Goal: Task Accomplishment & Management: Manage account settings

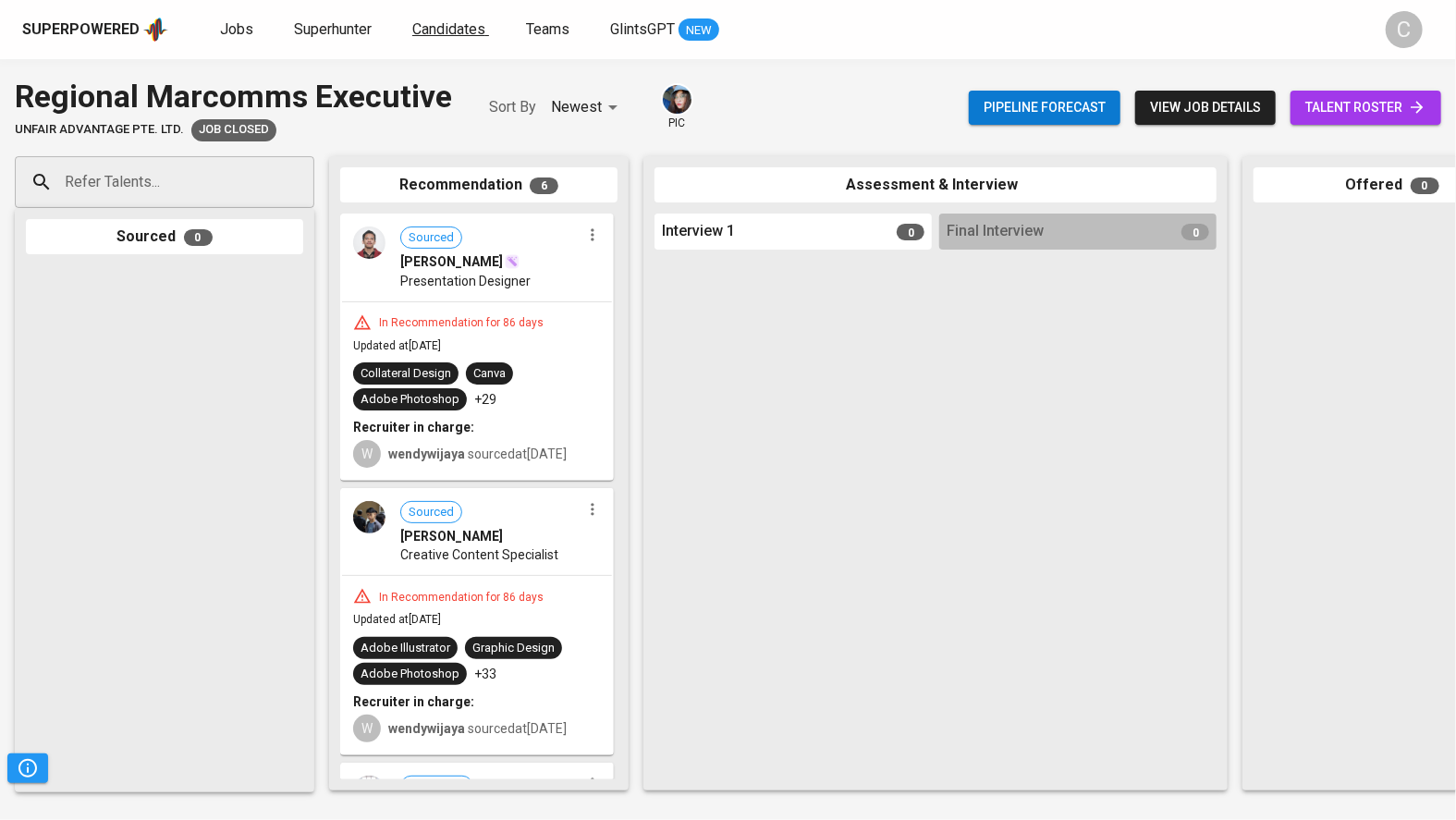
click at [441, 23] on span "Candidates" at bounding box center [448, 29] width 73 height 17
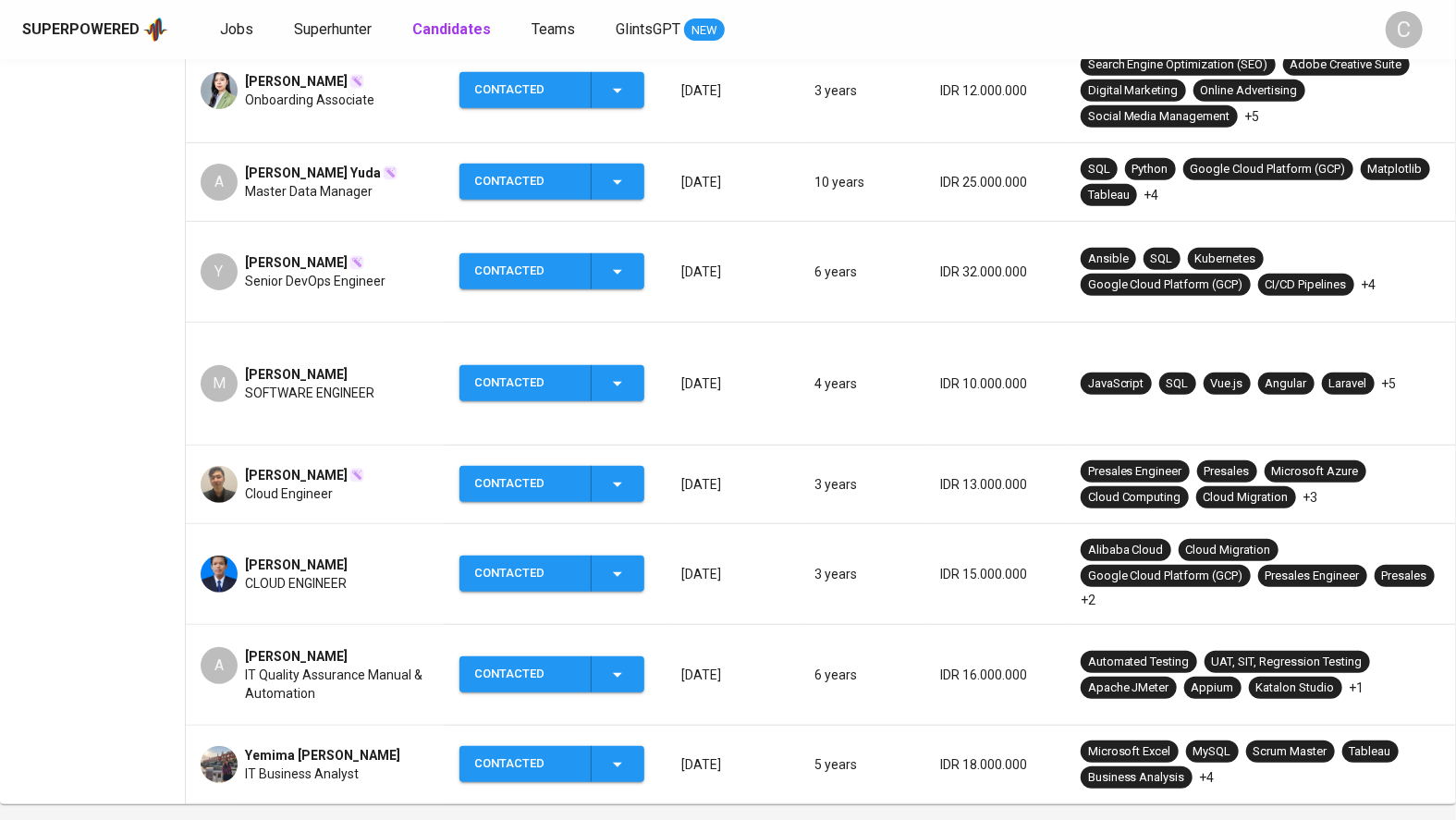
scroll to position [605, 0]
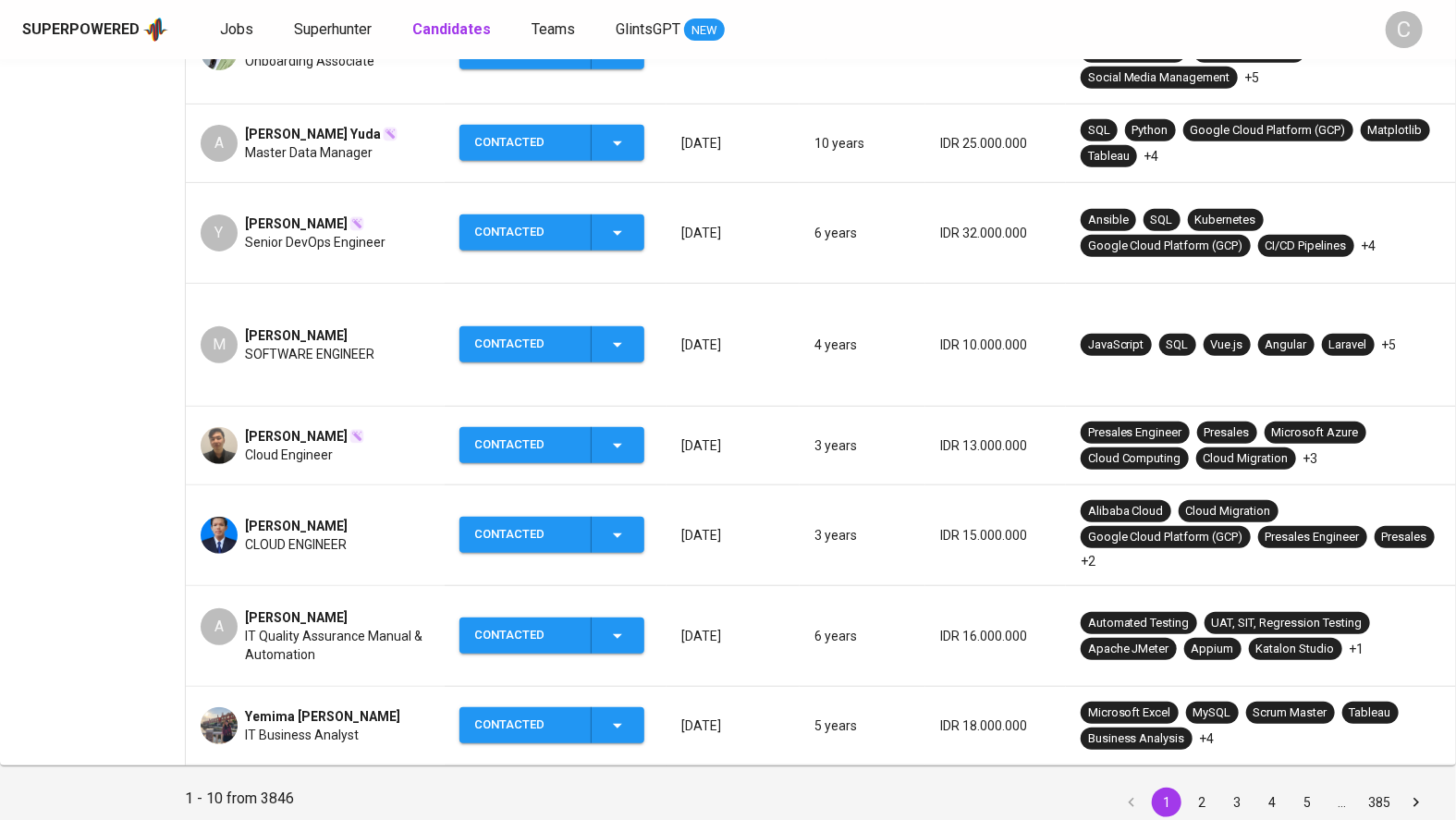
click at [618, 714] on icon "button" at bounding box center [617, 725] width 22 height 22
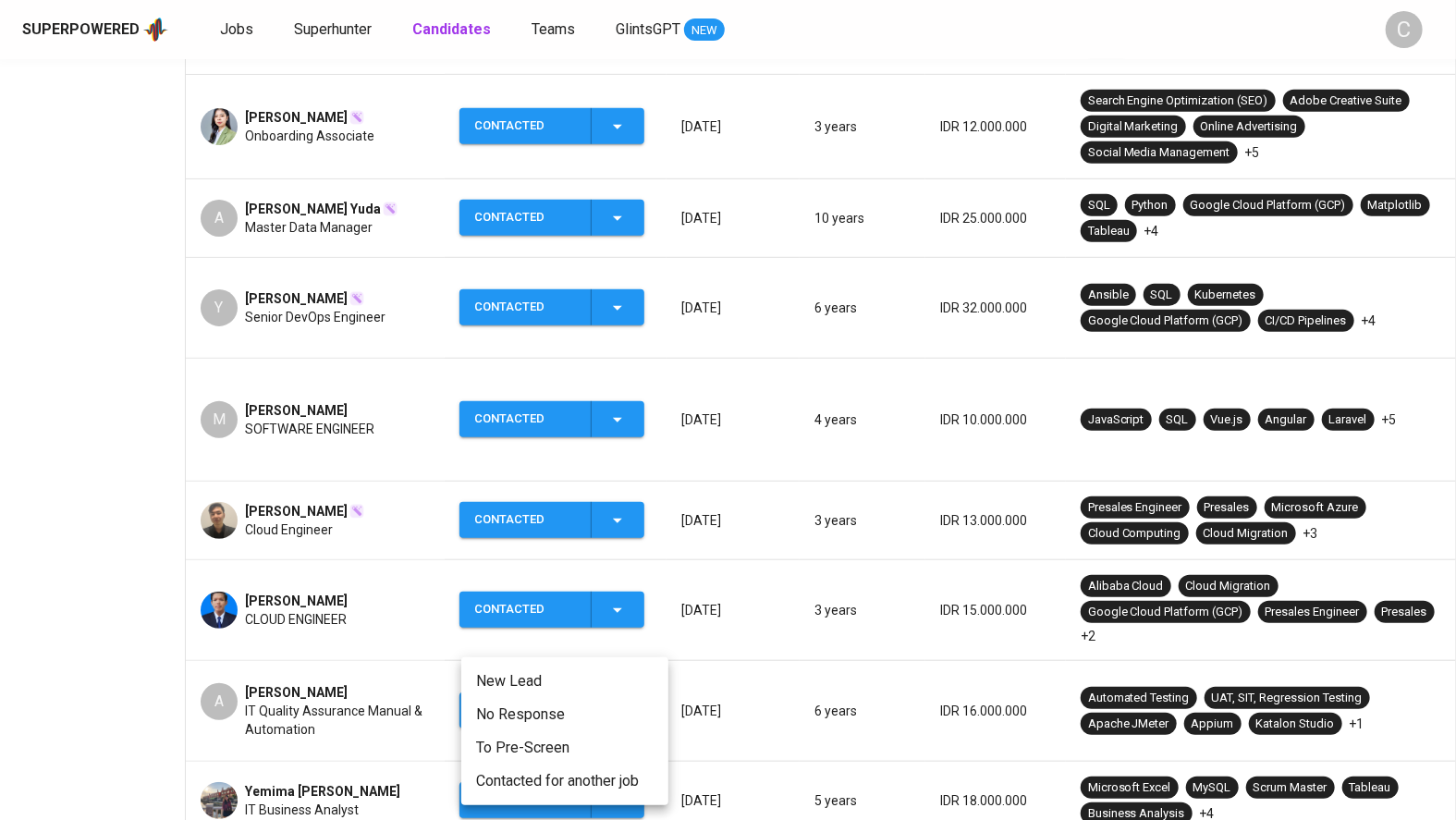
scroll to position [368, 0]
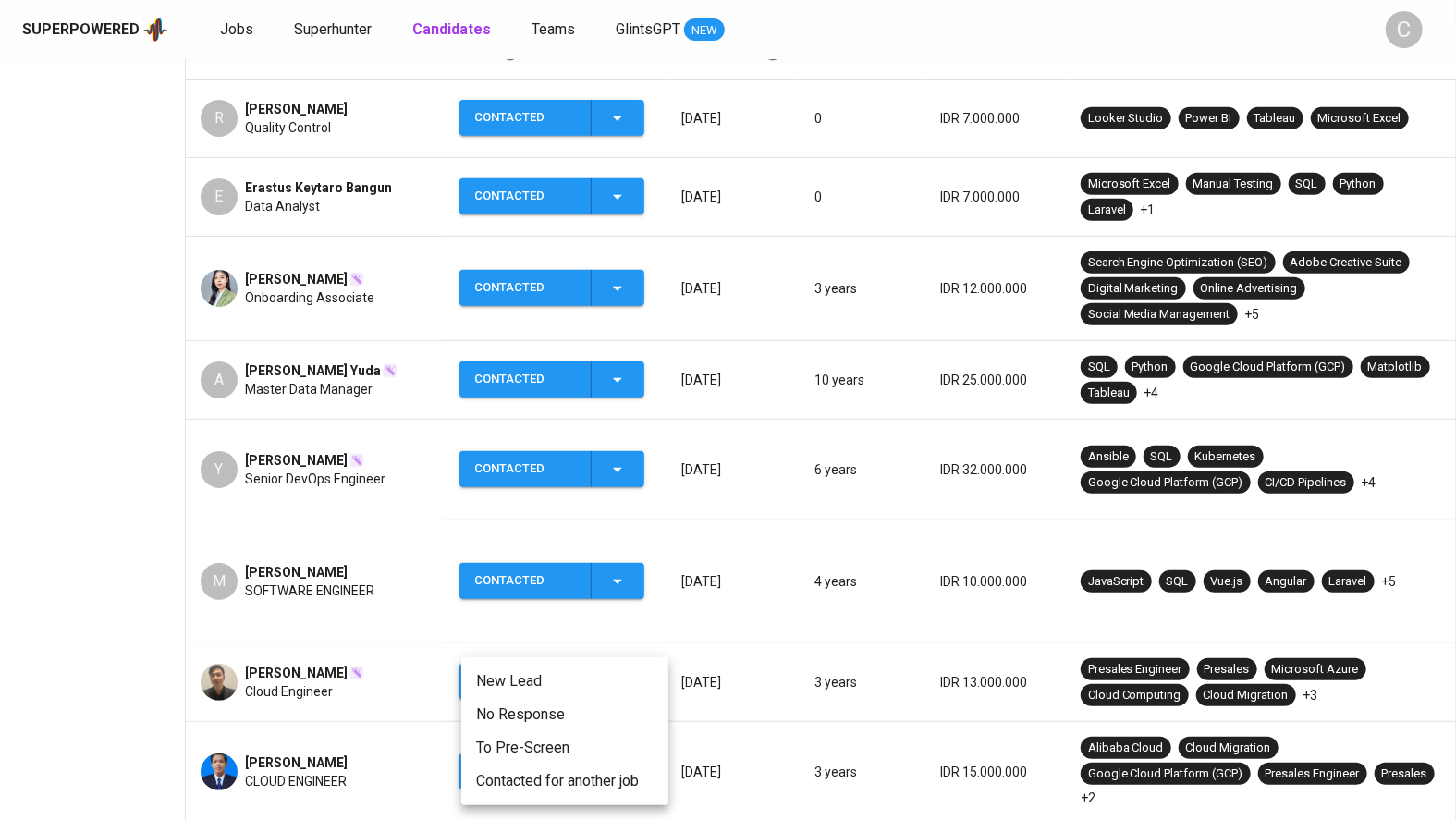
click at [80, 622] on div at bounding box center [728, 410] width 1456 height 820
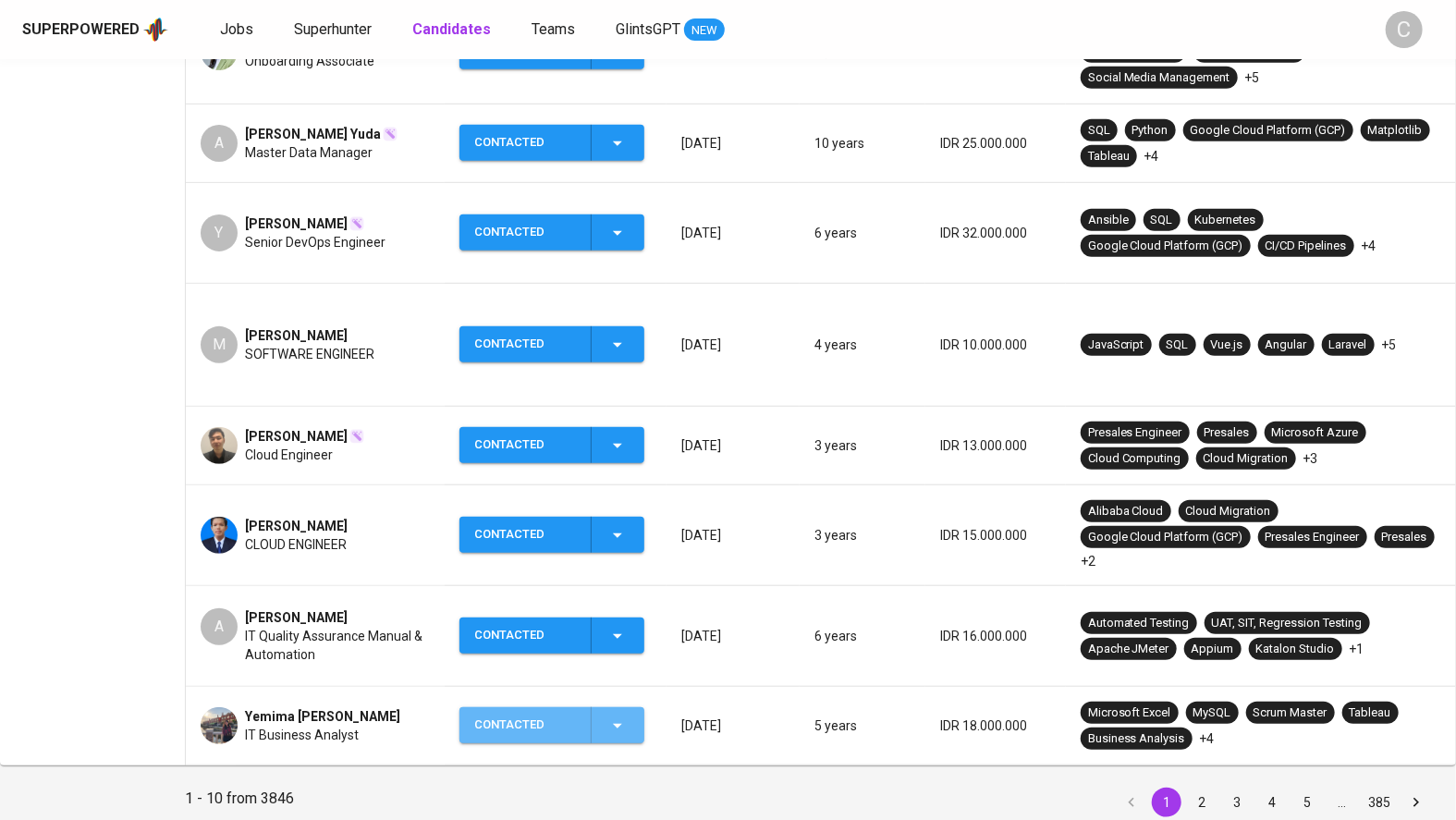
click at [605, 707] on div "Contacted" at bounding box center [551, 726] width 154 height 36
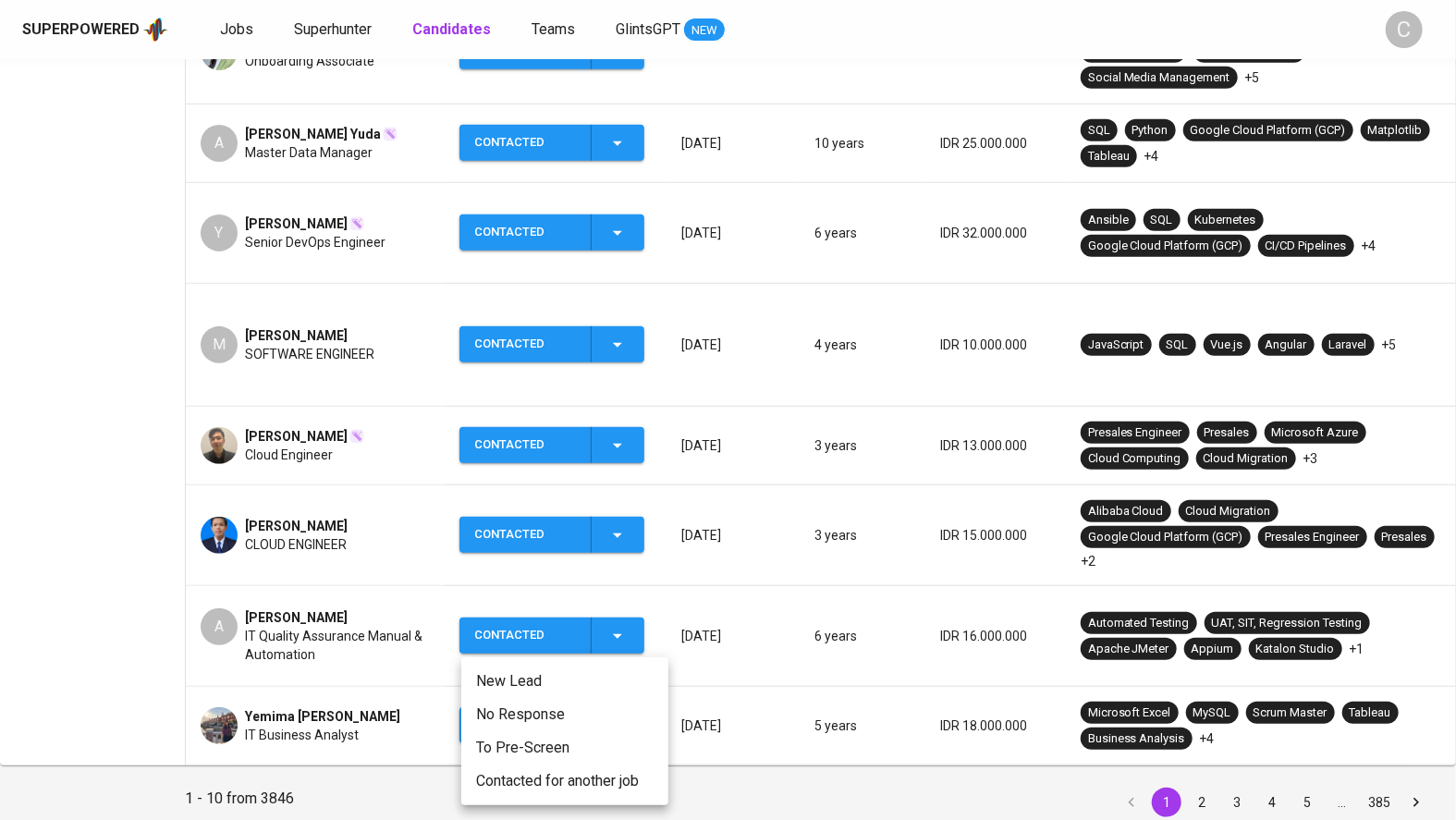
click at [764, 727] on div at bounding box center [728, 410] width 1456 height 820
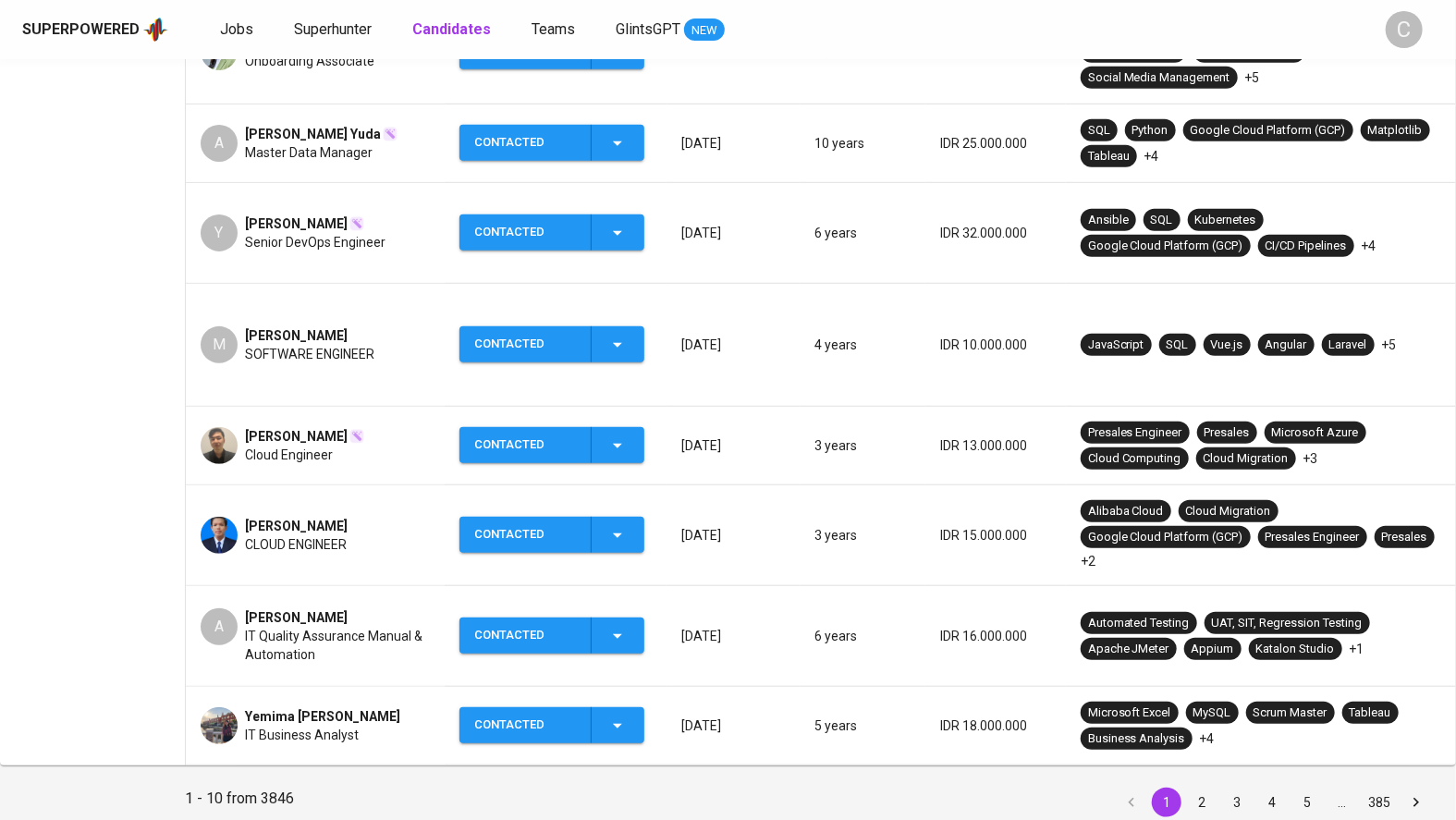
click at [624, 435] on icon "button" at bounding box center [617, 445] width 22 height 22
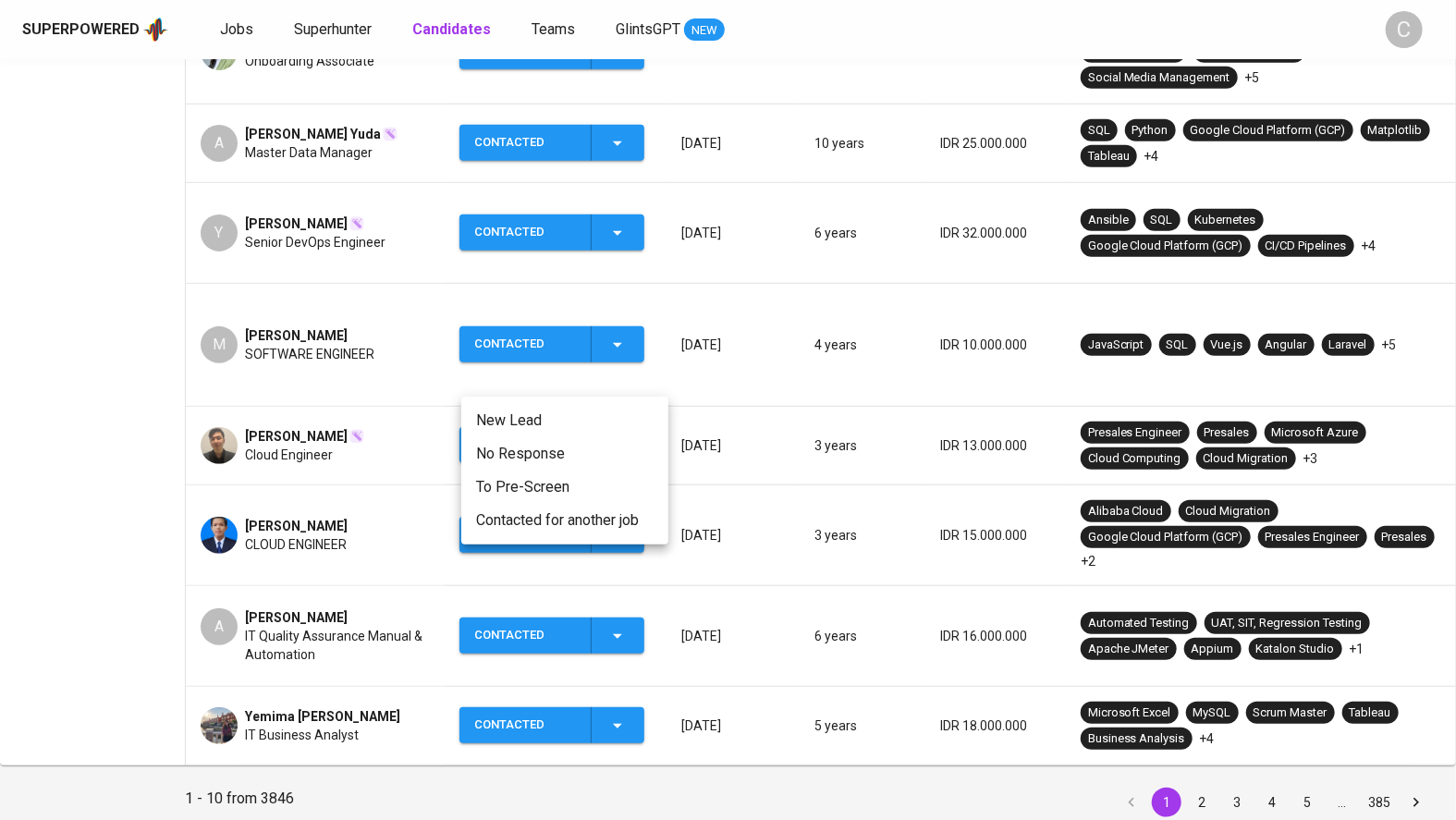
click at [766, 685] on div at bounding box center [728, 410] width 1456 height 820
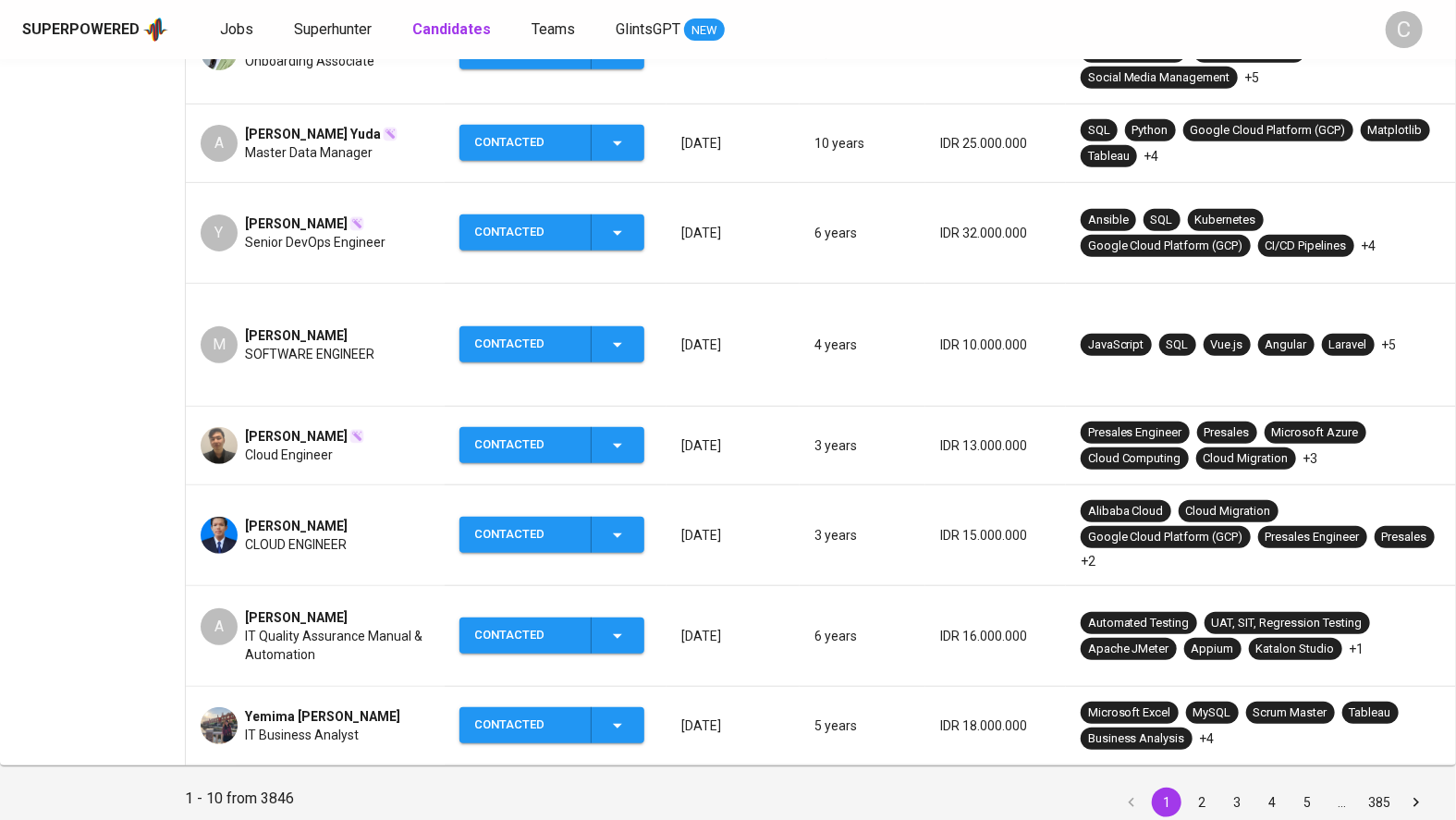
click at [622, 714] on icon "button" at bounding box center [617, 725] width 22 height 22
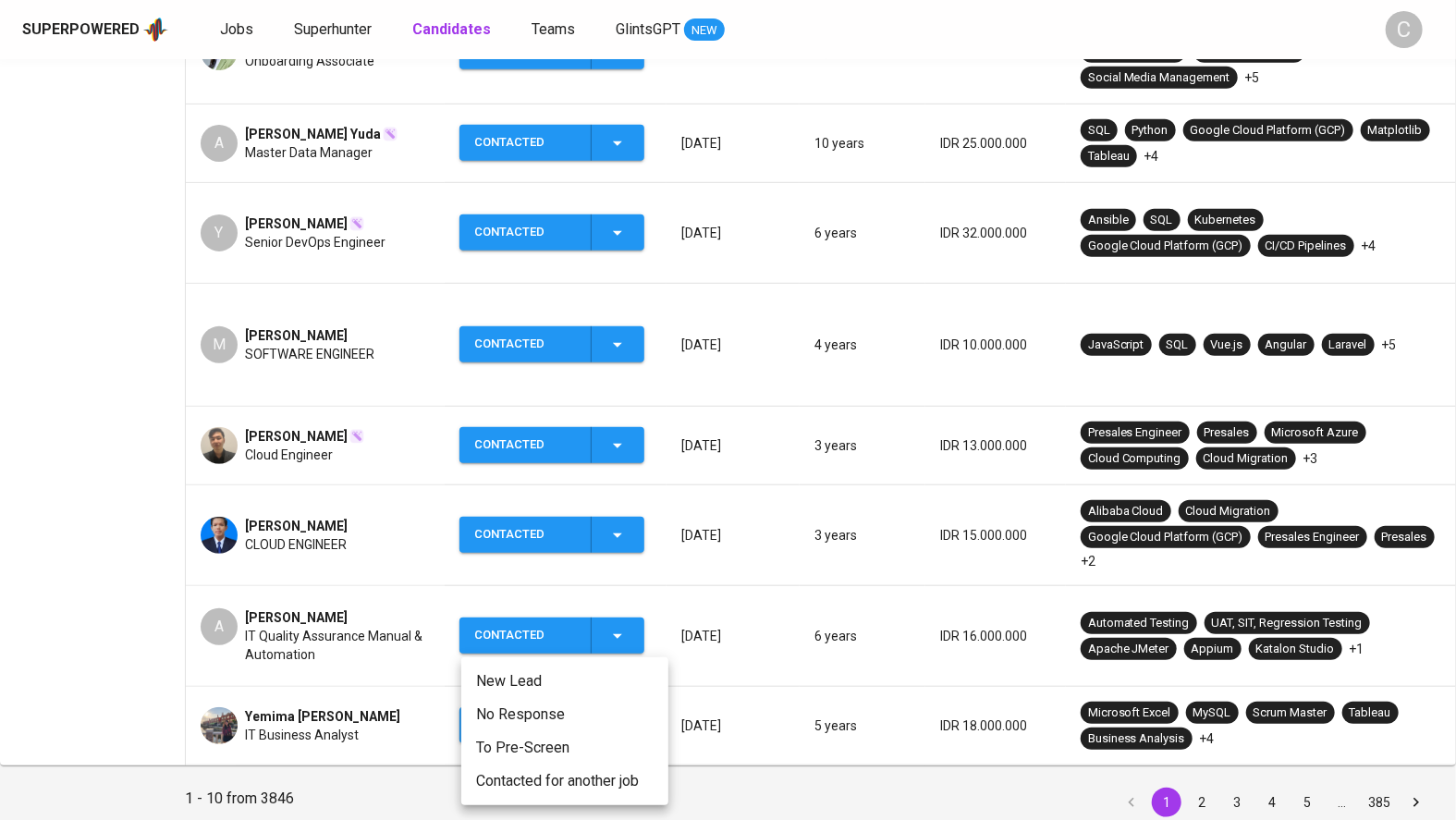
click at [131, 734] on div at bounding box center [728, 410] width 1456 height 820
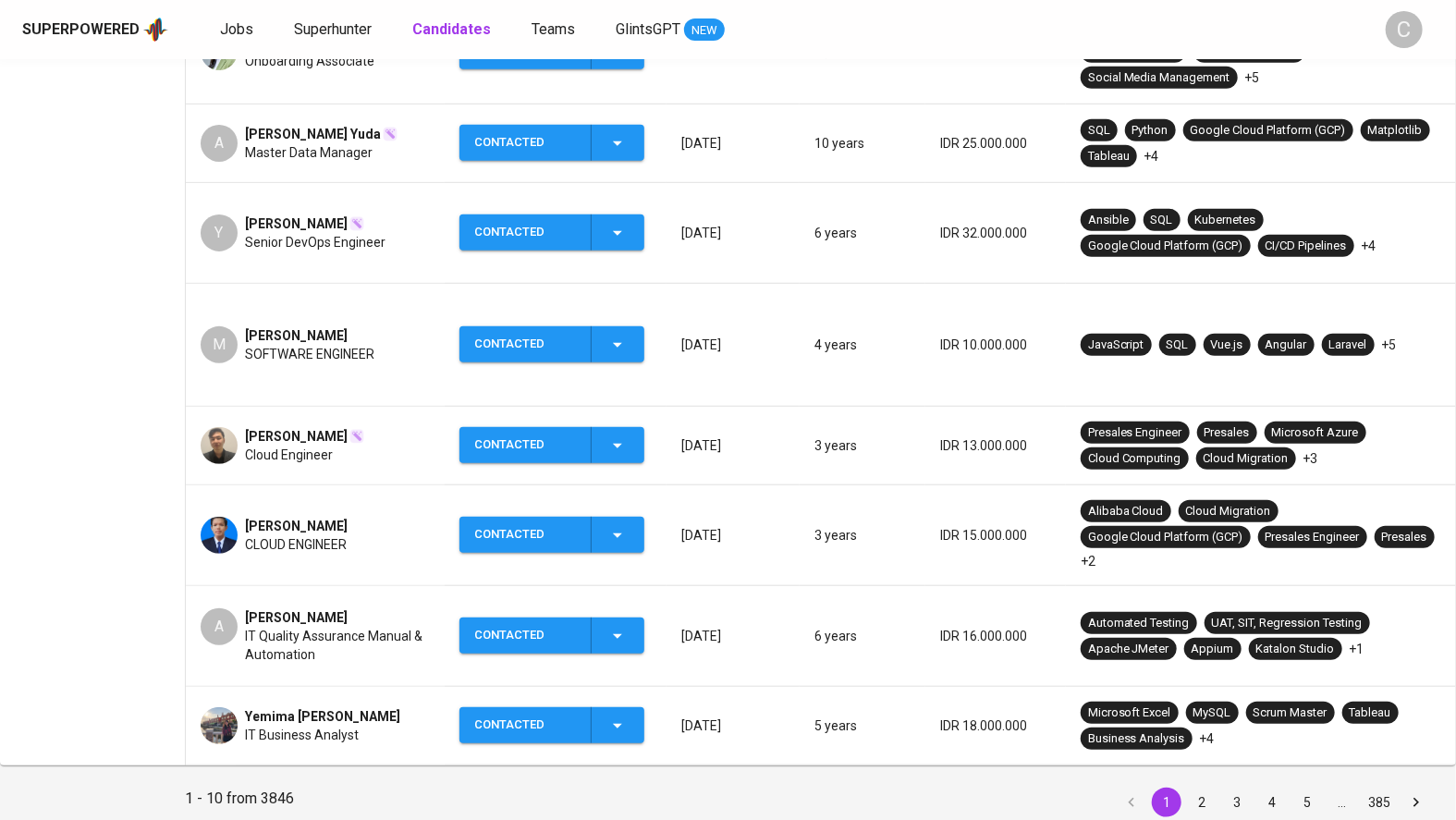
click at [1428, 0] on html "Superpowered Jobs Superhunter Candidates Teams GlintsGPT NEW C Candidates 1 2 3…" at bounding box center [728, 141] width 1456 height 1491
